Goal: Find specific page/section: Find specific page/section

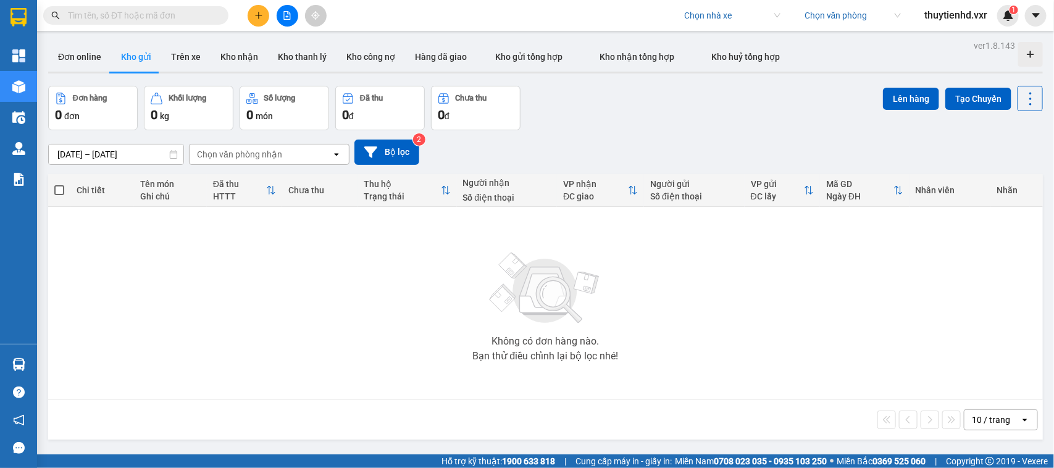
drag, startPoint x: 687, startPoint y: 3, endPoint x: 687, endPoint y: 13, distance: 9.9
click at [687, 4] on div "Kết quả tìm kiếm ( 0 ) Bộ lọc No Data Chọn nhà xe Chọn văn phòng thuytienhd.vxr…" at bounding box center [527, 15] width 1054 height 31
click at [687, 13] on input "search" at bounding box center [728, 15] width 88 height 19
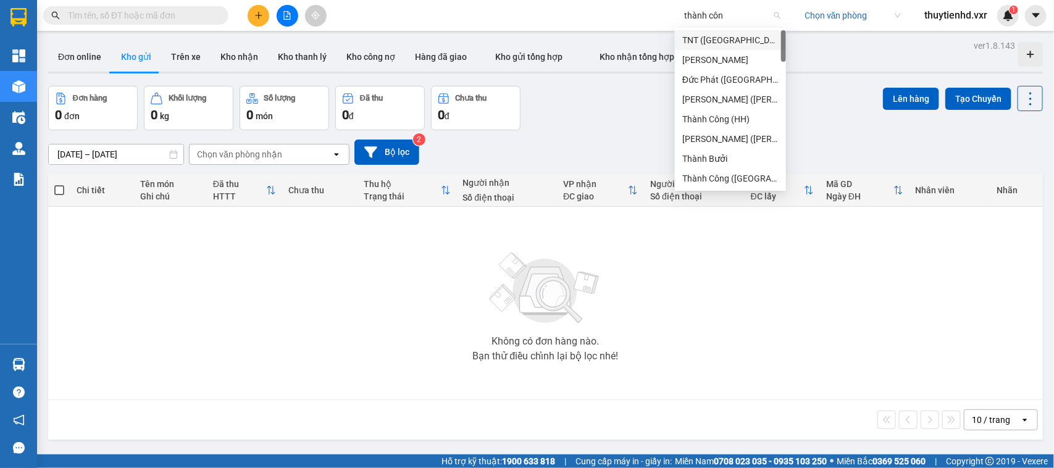
type input "thành công"
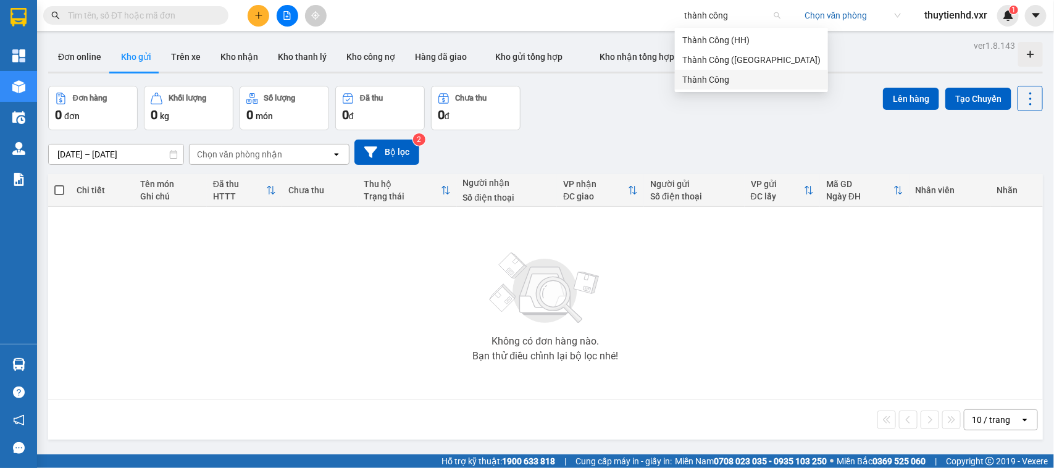
drag, startPoint x: 726, startPoint y: 85, endPoint x: 699, endPoint y: 103, distance: 32.2
click at [726, 85] on div "Thành Công" at bounding box center [751, 80] width 138 height 14
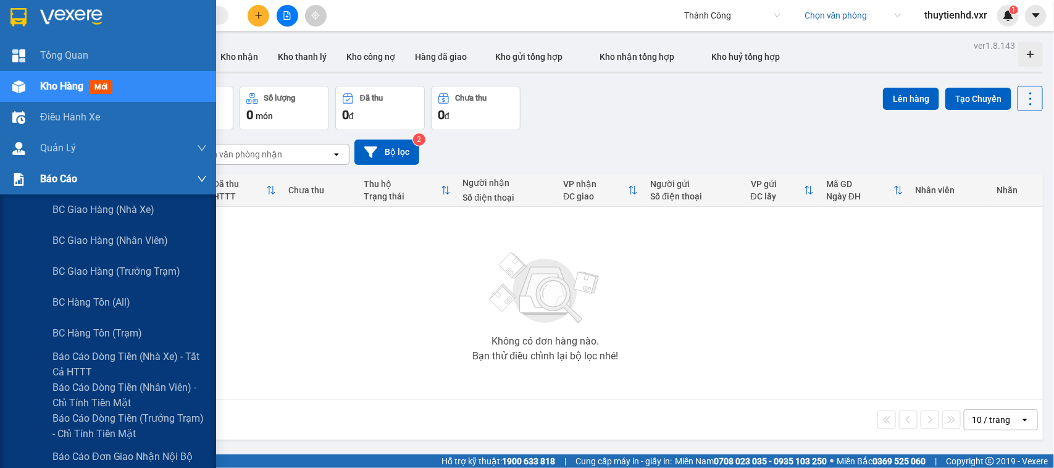
click at [56, 175] on span "Báo cáo" at bounding box center [58, 178] width 37 height 15
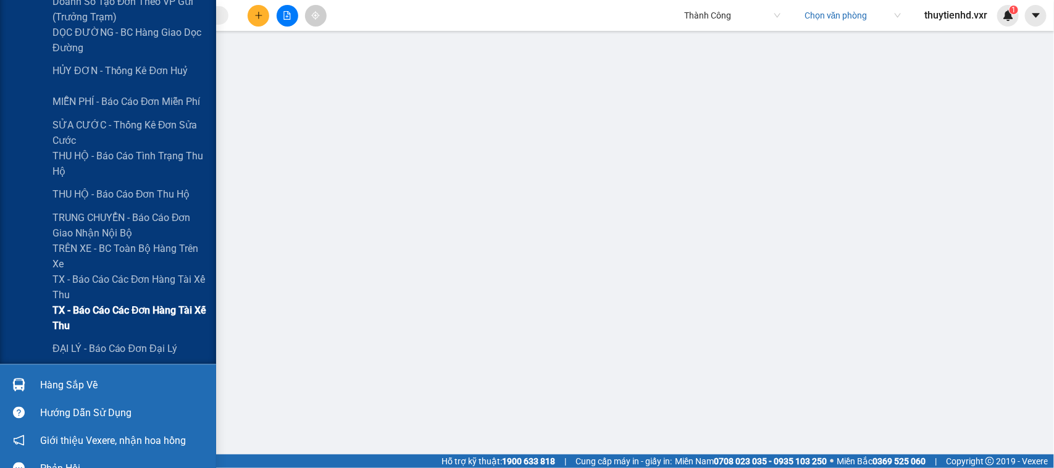
scroll to position [560, 0]
